Goal: Task Accomplishment & Management: Complete application form

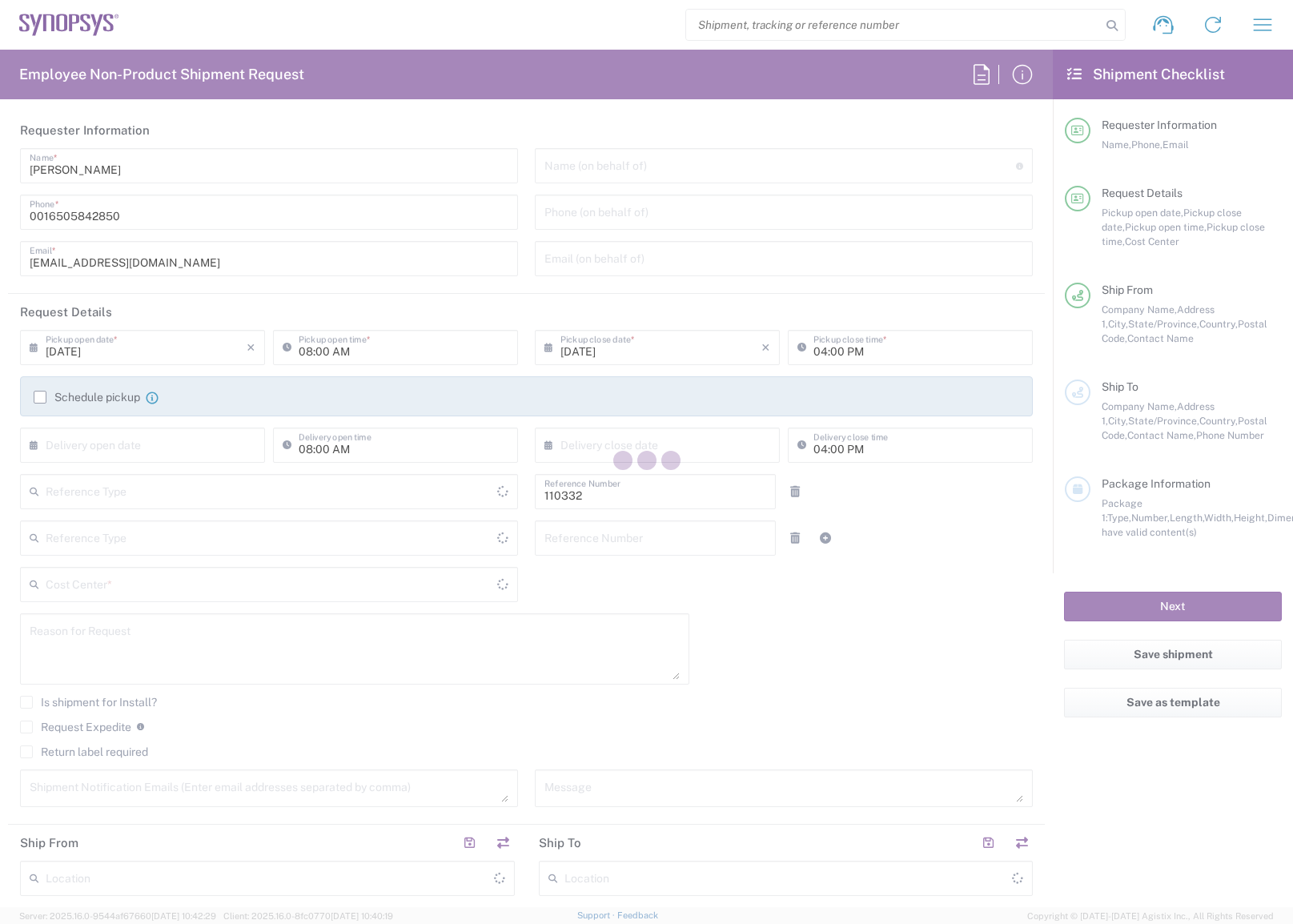
type input "[GEOGRAPHIC_DATA]"
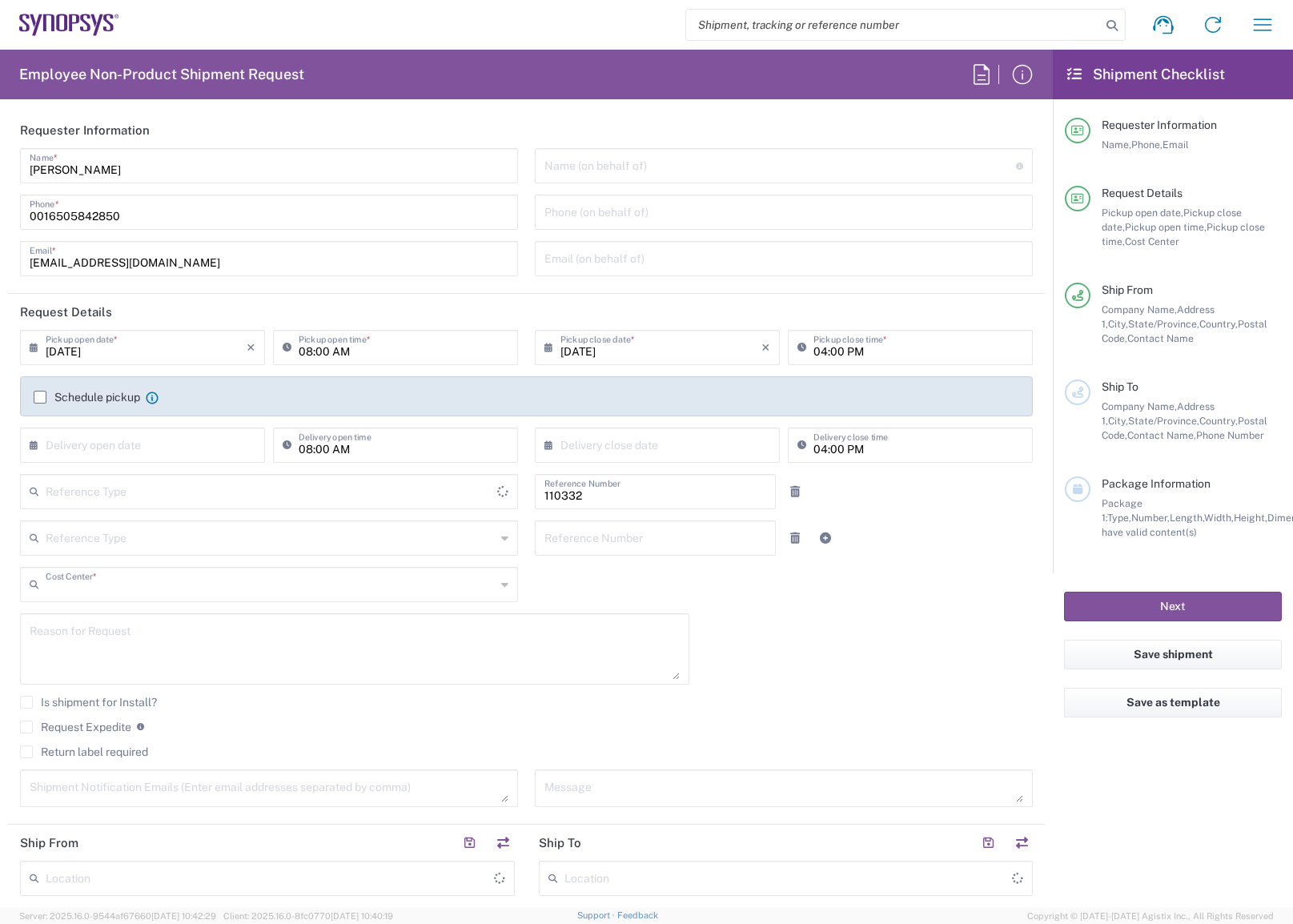
type input "US01, FAC, Fac Admin 110332"
type input "[US_STATE]"
type input "Delivered at Place"
type input "Department"
type input "[GEOGRAPHIC_DATA]"
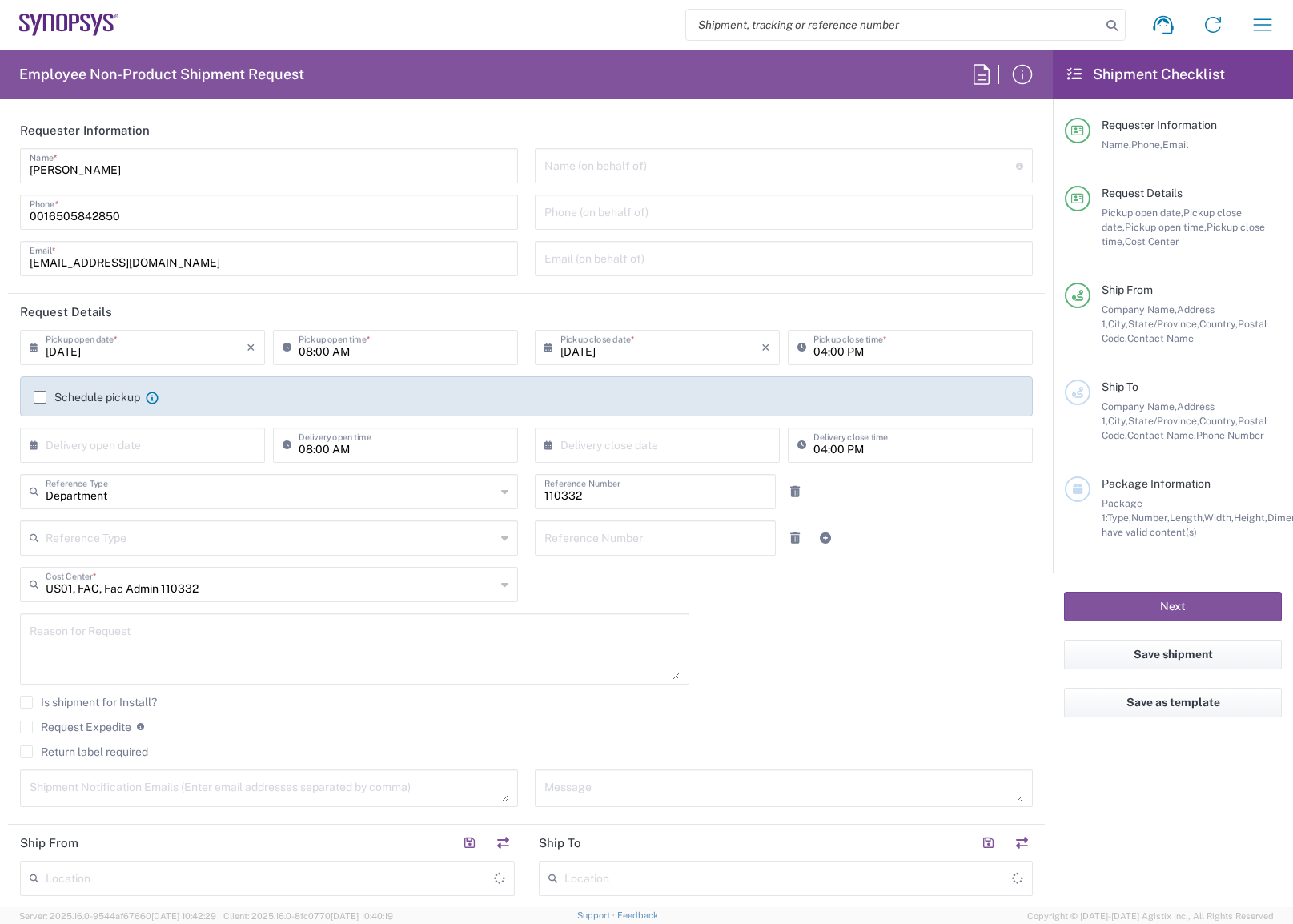
type input "Headquarters USSV"
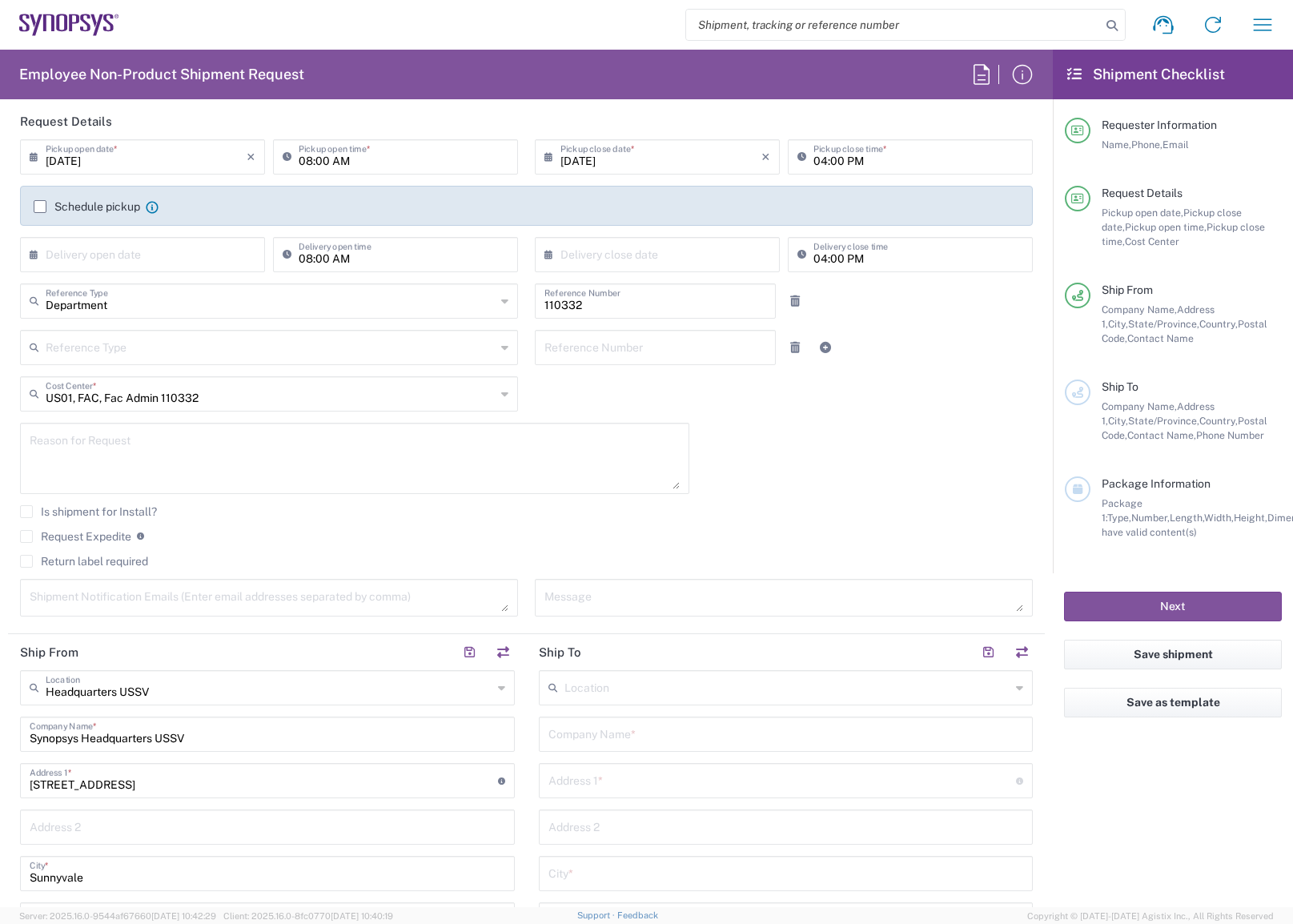
scroll to position [320, 0]
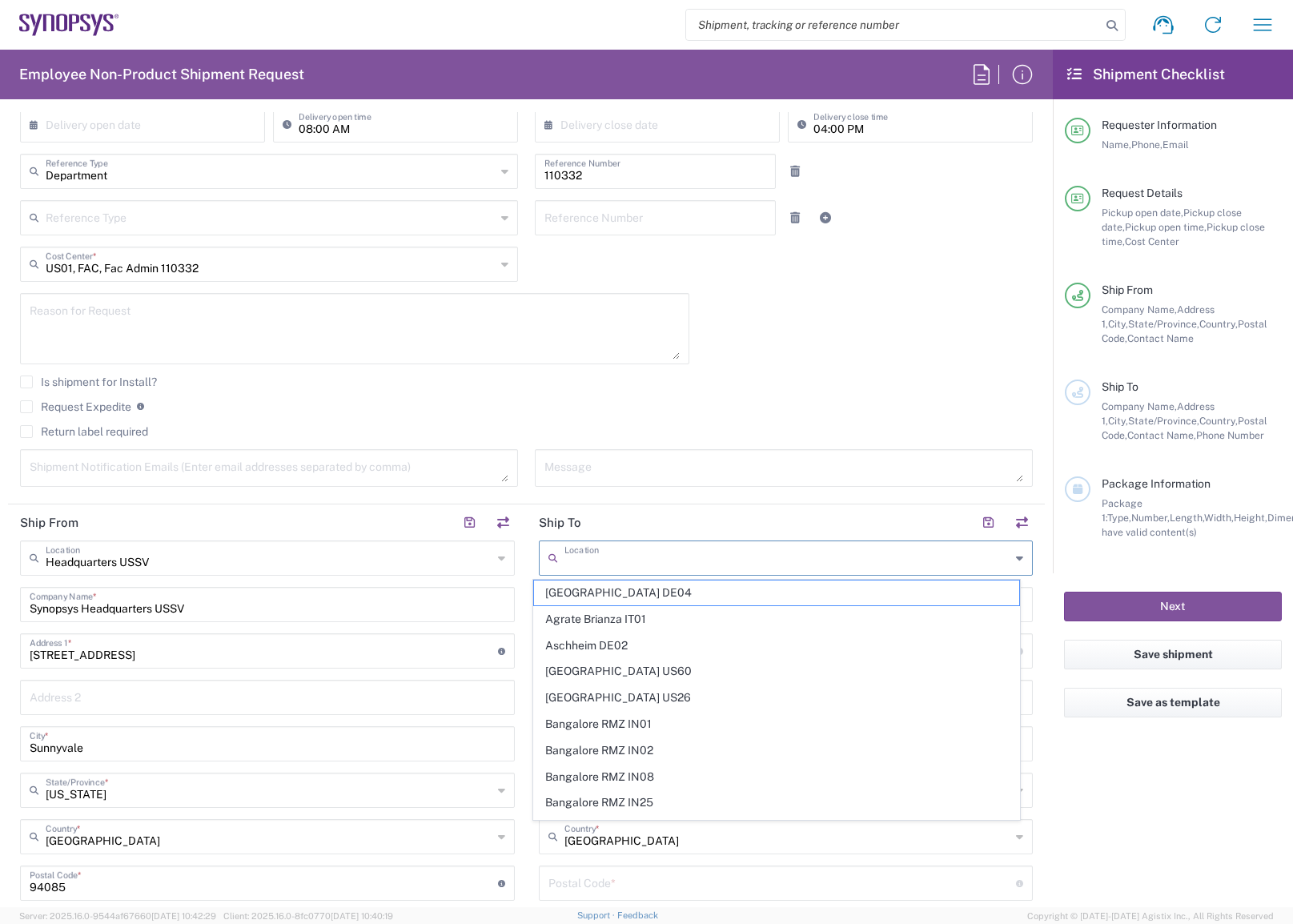
click at [567, 551] on input "text" at bounding box center [787, 557] width 446 height 28
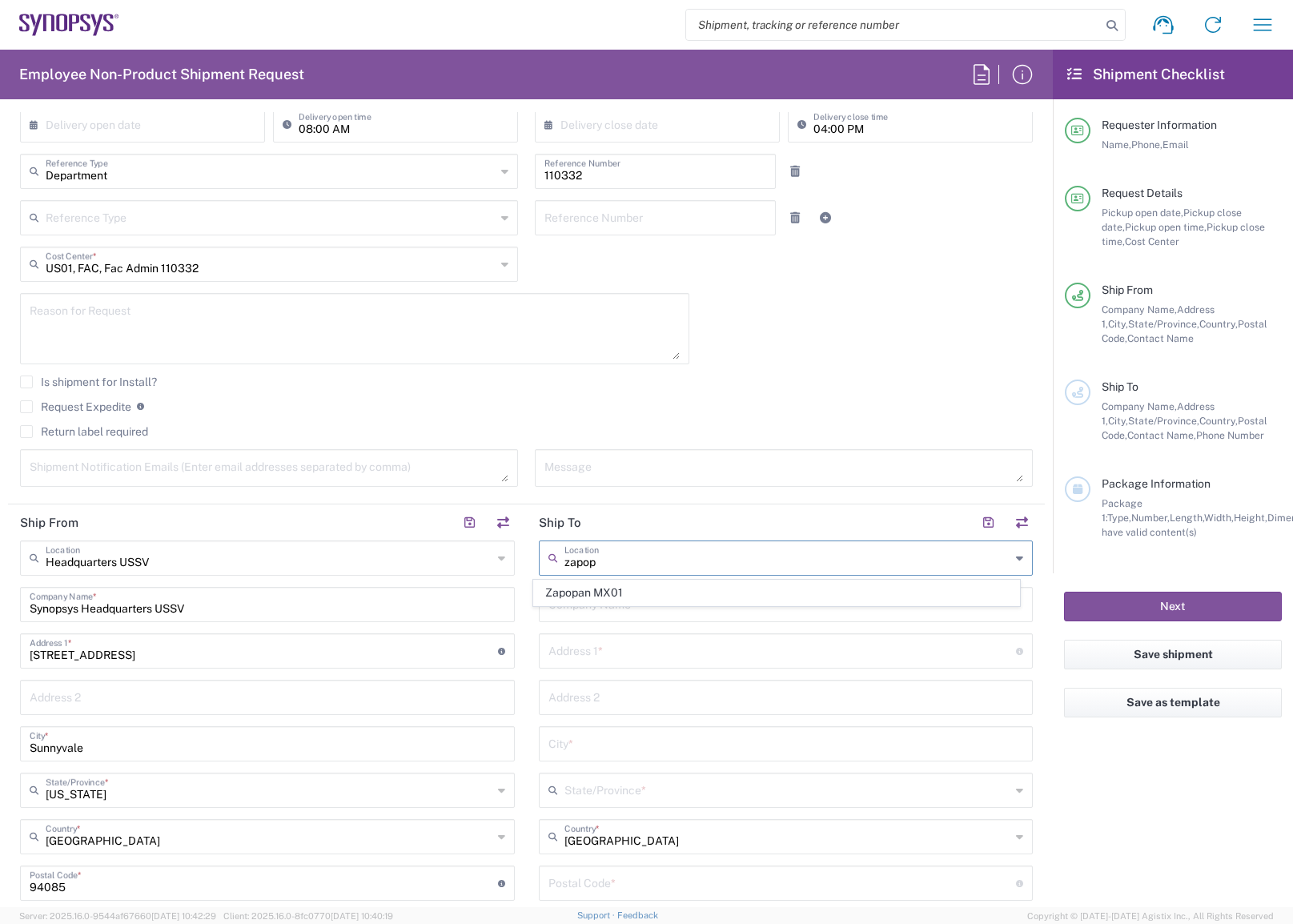
type input "zapop"
drag, startPoint x: 595, startPoint y: 597, endPoint x: 763, endPoint y: 656, distance: 178.1
click at [751, 657] on div "zapop Location Zapopan MX01 Company Name * Address 1 * For cross streets use st…" at bounding box center [786, 877] width 495 height 673
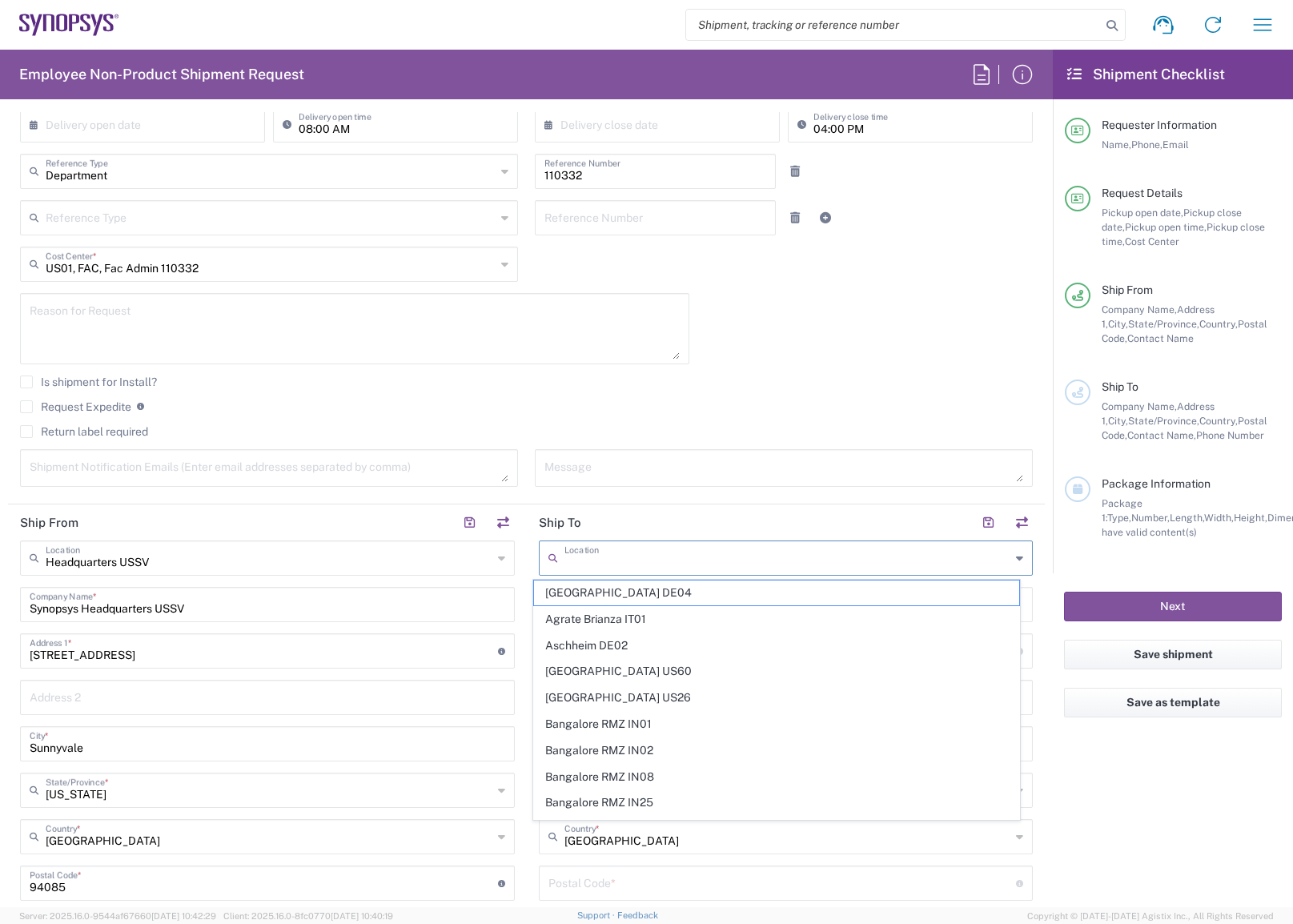
click at [583, 566] on input "text" at bounding box center [787, 557] width 446 height 28
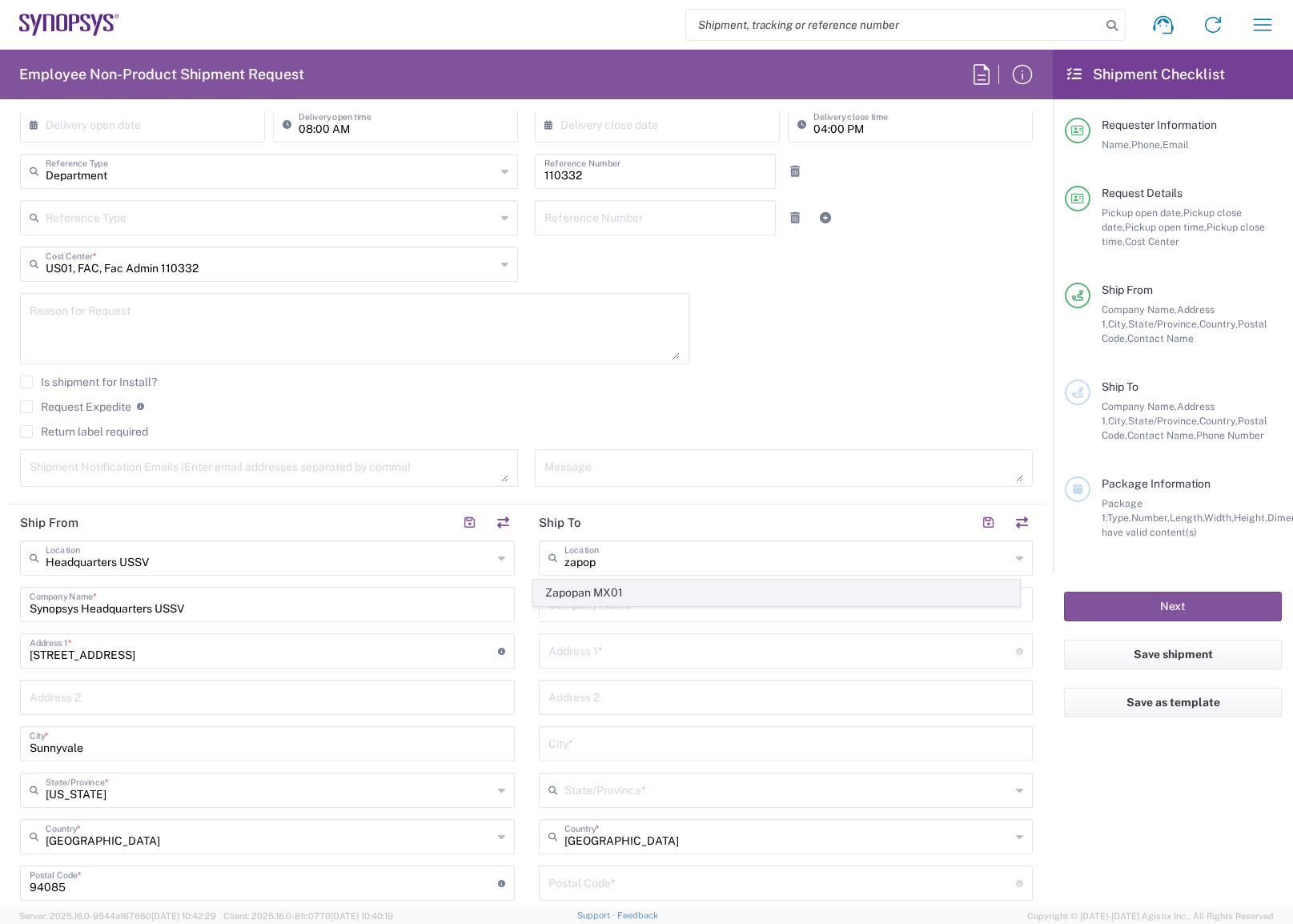
click at [592, 601] on span "Zapopan MX01" at bounding box center [776, 594] width 485 height 25
type input "Zapopan MX01"
type input "Synopsys Zapopan MX01"
type input "[STREET_ADDRESS]"
type input "Interior 65 [GEOGRAPHIC_DATA]"
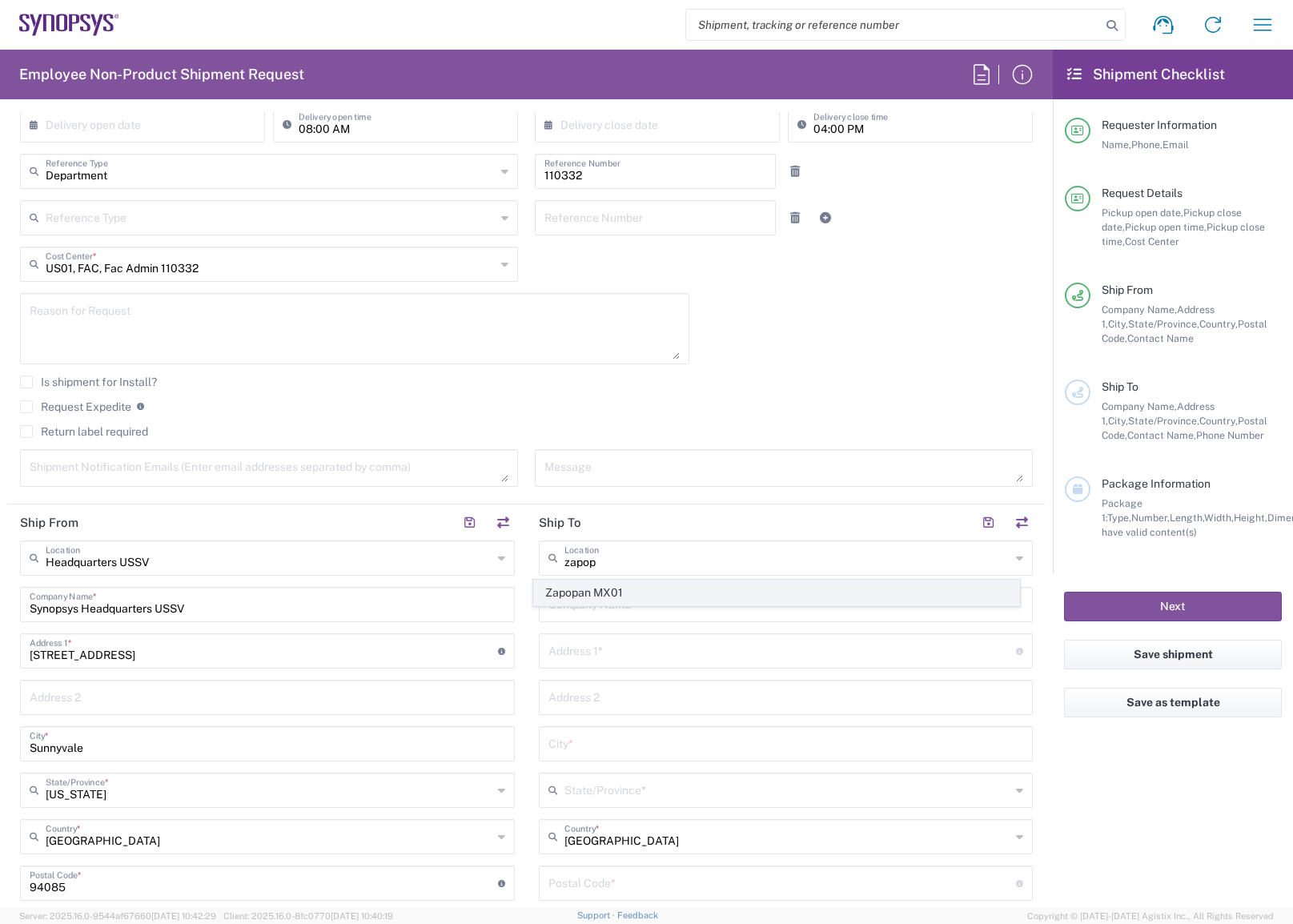
type input "Zapopan"
type input "[GEOGRAPHIC_DATA]"
type input "45010"
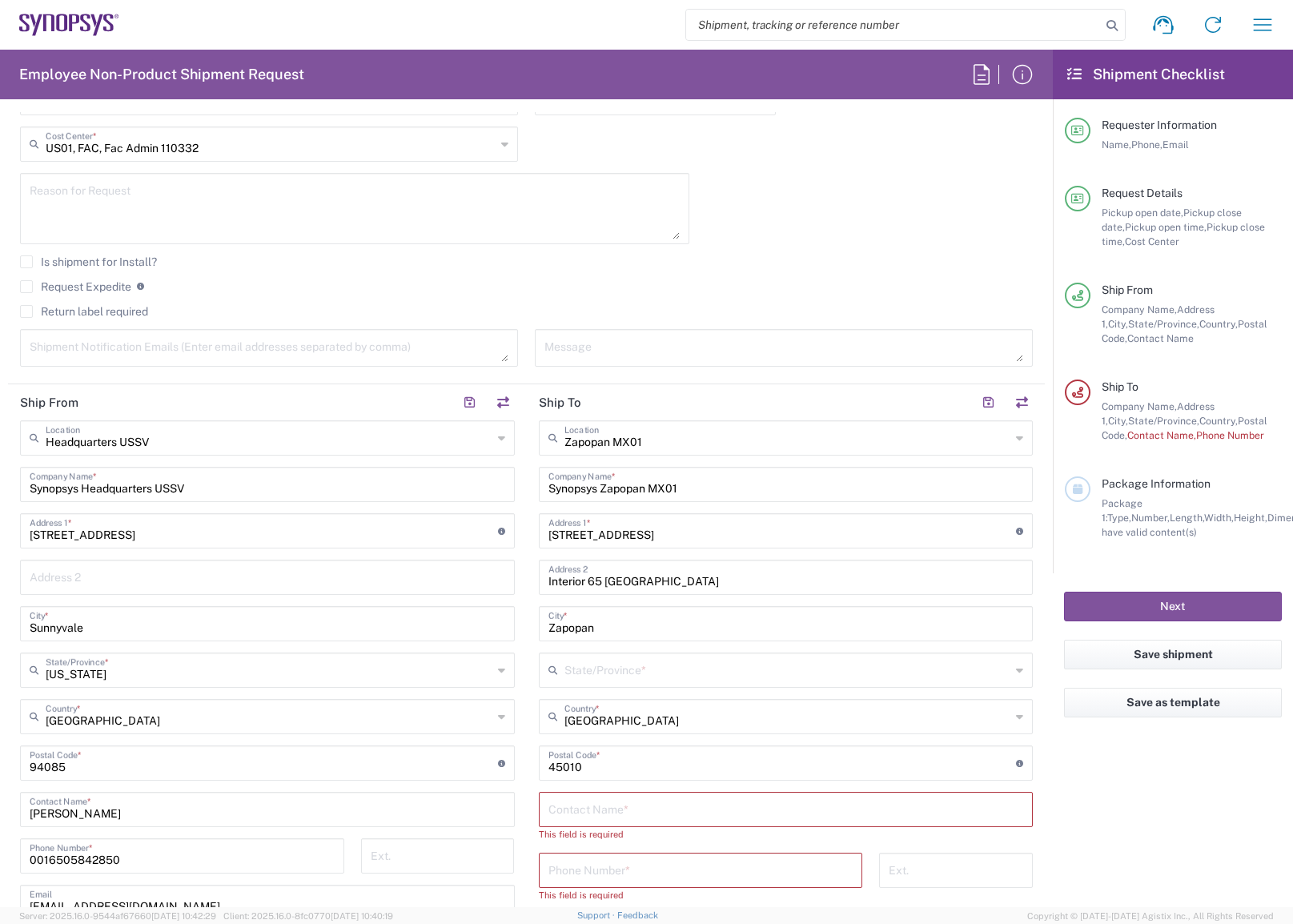
scroll to position [561, 0]
